Goal: Find specific page/section: Find specific page/section

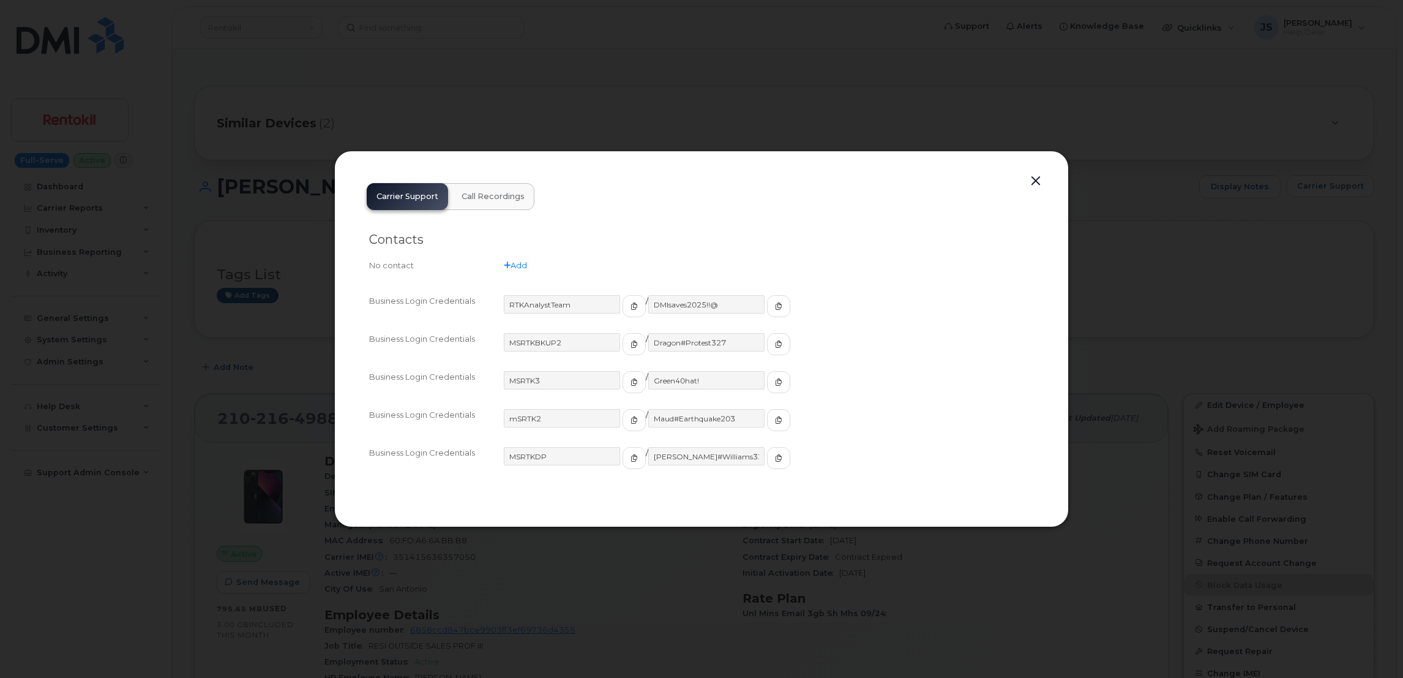
click at [455, 67] on div at bounding box center [701, 339] width 1403 height 678
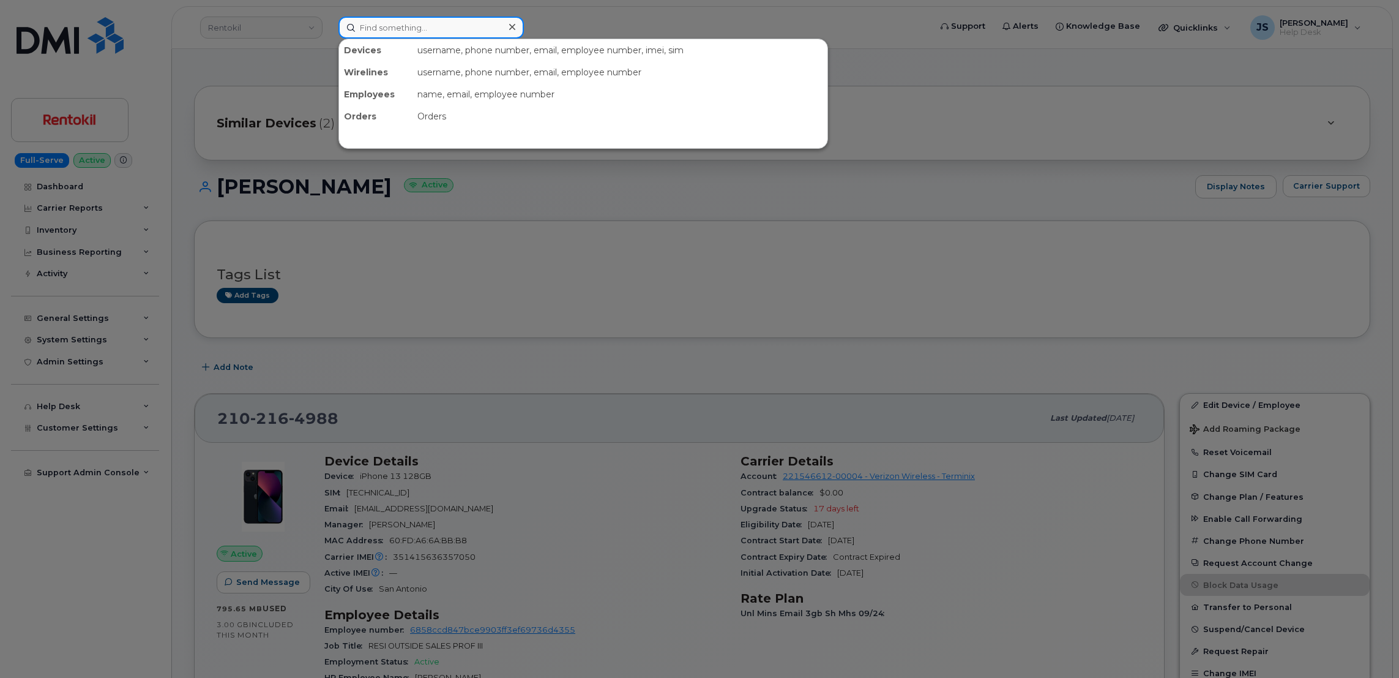
click at [399, 21] on input at bounding box center [431, 28] width 185 height 22
paste input "5088077973"
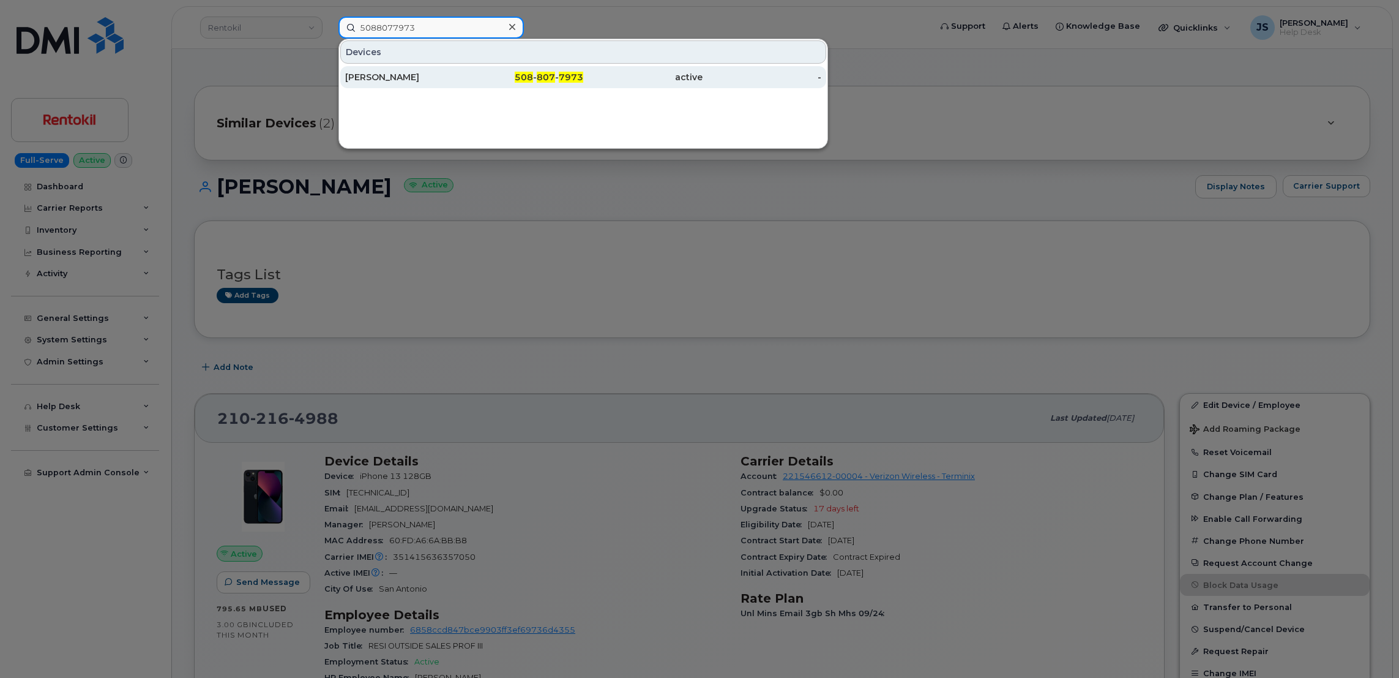
type input "5088077973"
click at [416, 76] on div "JAMES FLOOD" at bounding box center [404, 77] width 119 height 12
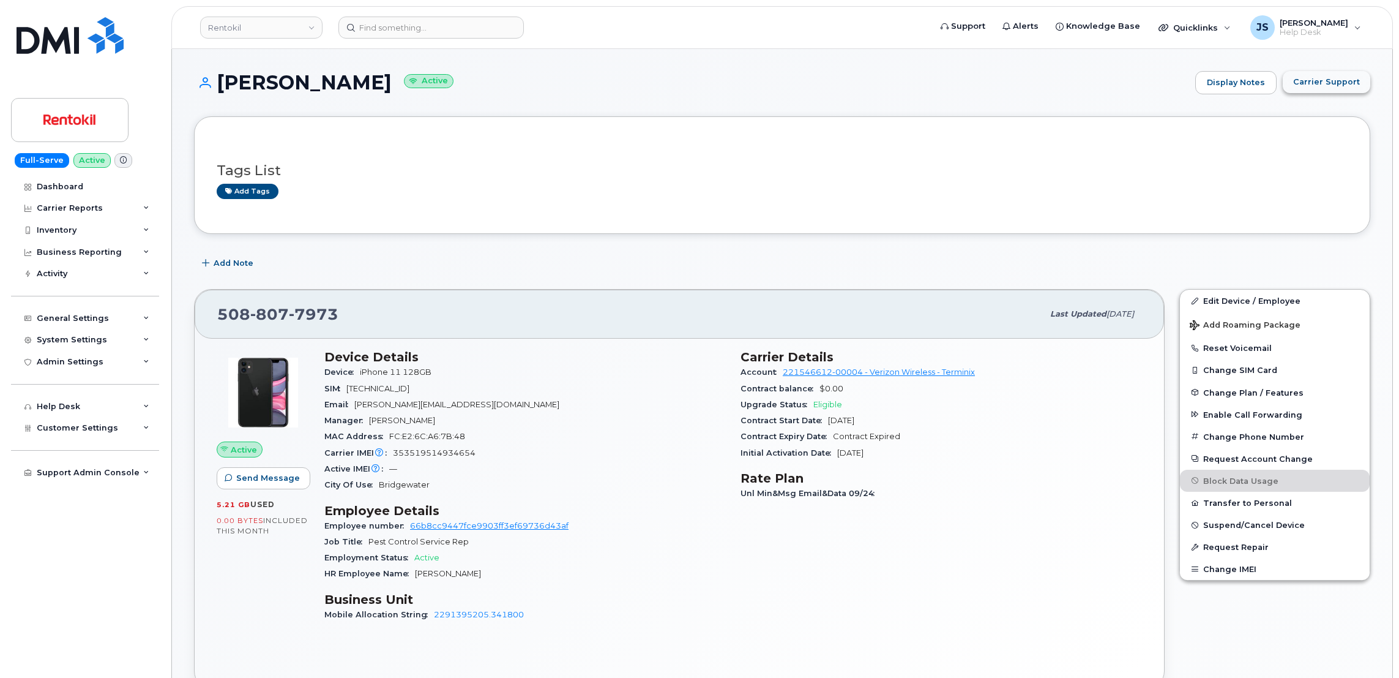
click at [1336, 88] on span "Carrier Support" at bounding box center [1326, 82] width 67 height 12
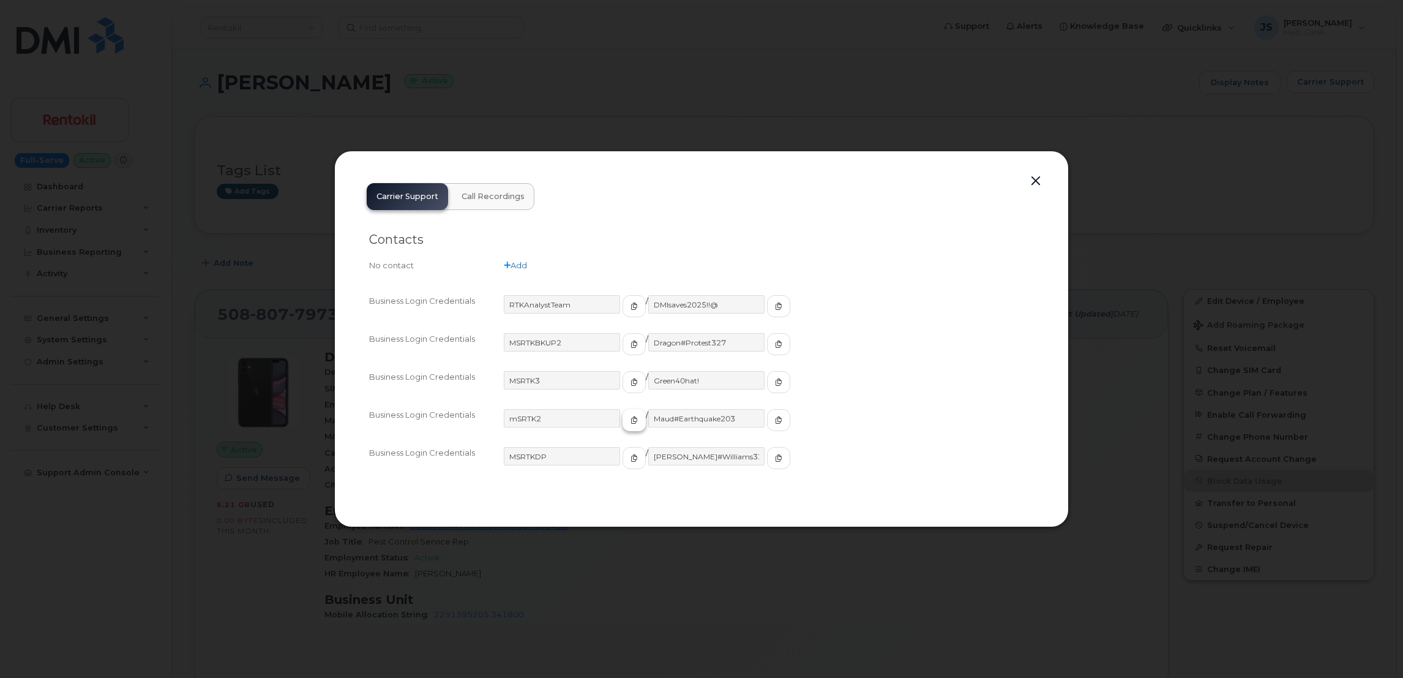
click at [631, 422] on icon "button" at bounding box center [634, 419] width 7 height 7
click at [773, 424] on span "button" at bounding box center [778, 419] width 11 height 11
click at [219, 309] on div at bounding box center [701, 339] width 1403 height 678
